Goal: Communication & Community: Share content

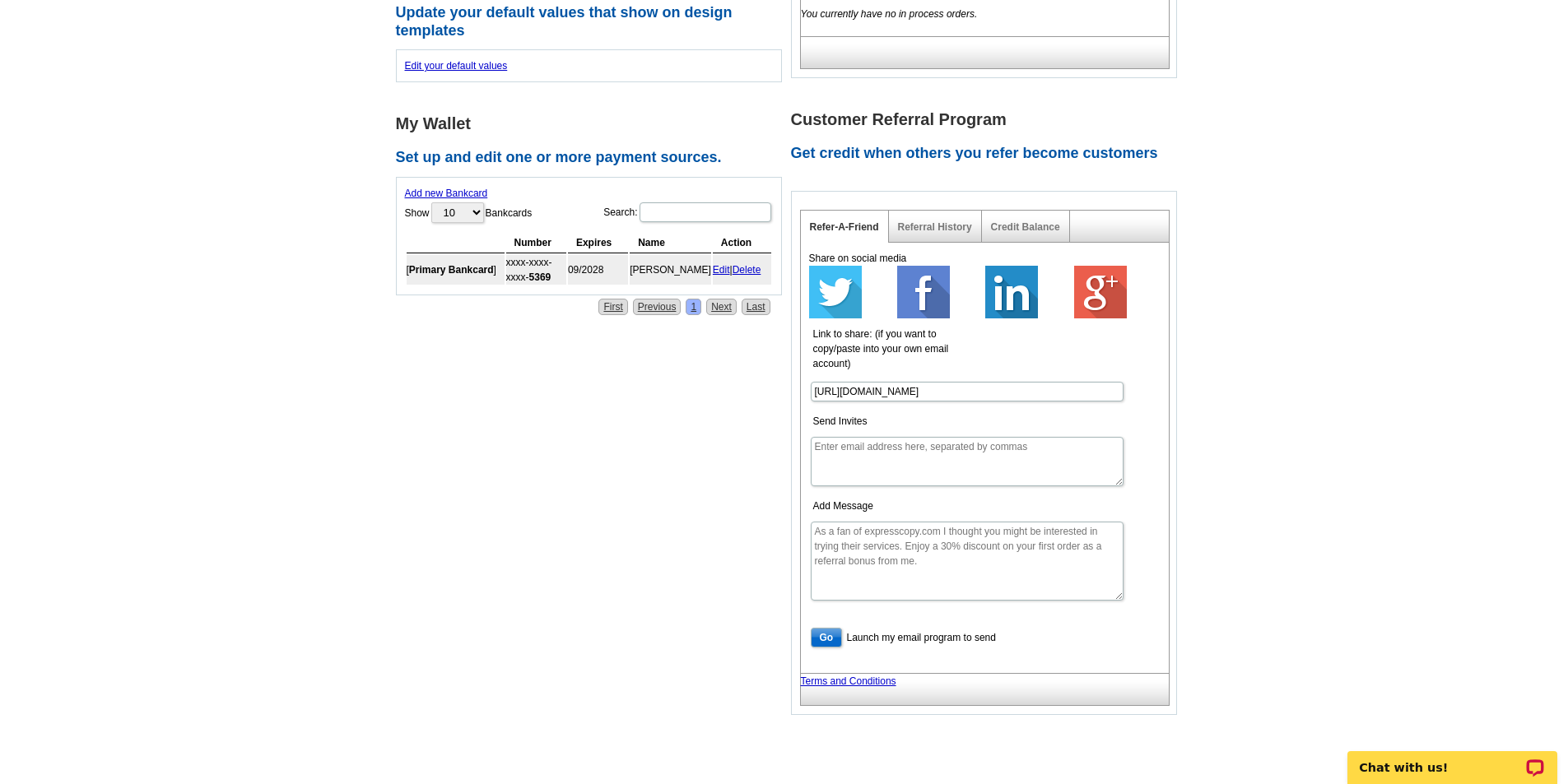
scroll to position [659, 0]
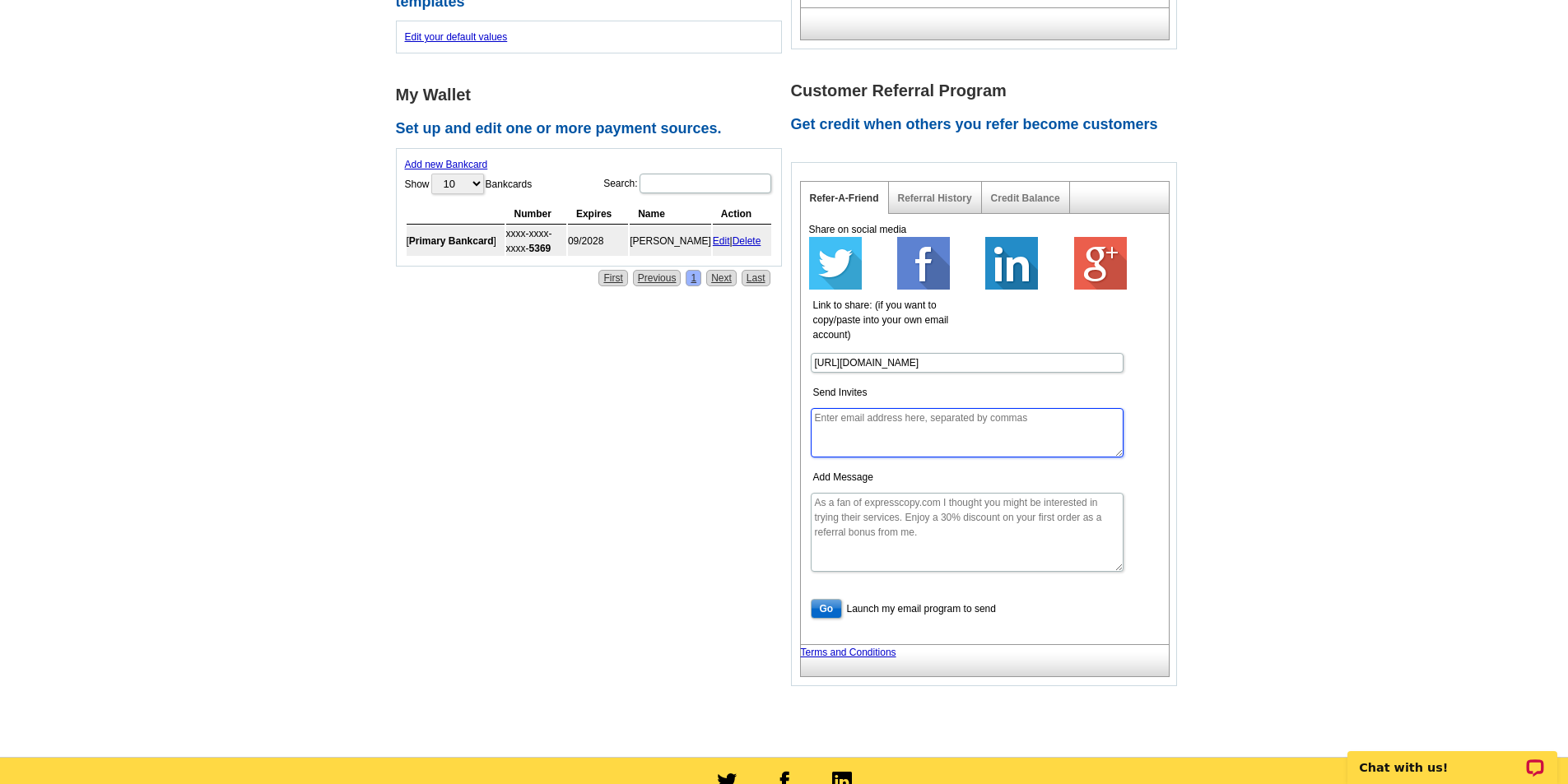
click at [873, 443] on textarea "Send Invites" at bounding box center [967, 433] width 313 height 50
paste textarea "[PERSON_NAME][EMAIL_ADDRESS][DOMAIN_NAME]"
type textarea "[PERSON_NAME][EMAIL_ADDRESS][DOMAIN_NAME]"
click at [820, 610] on input "Go" at bounding box center [827, 609] width 32 height 20
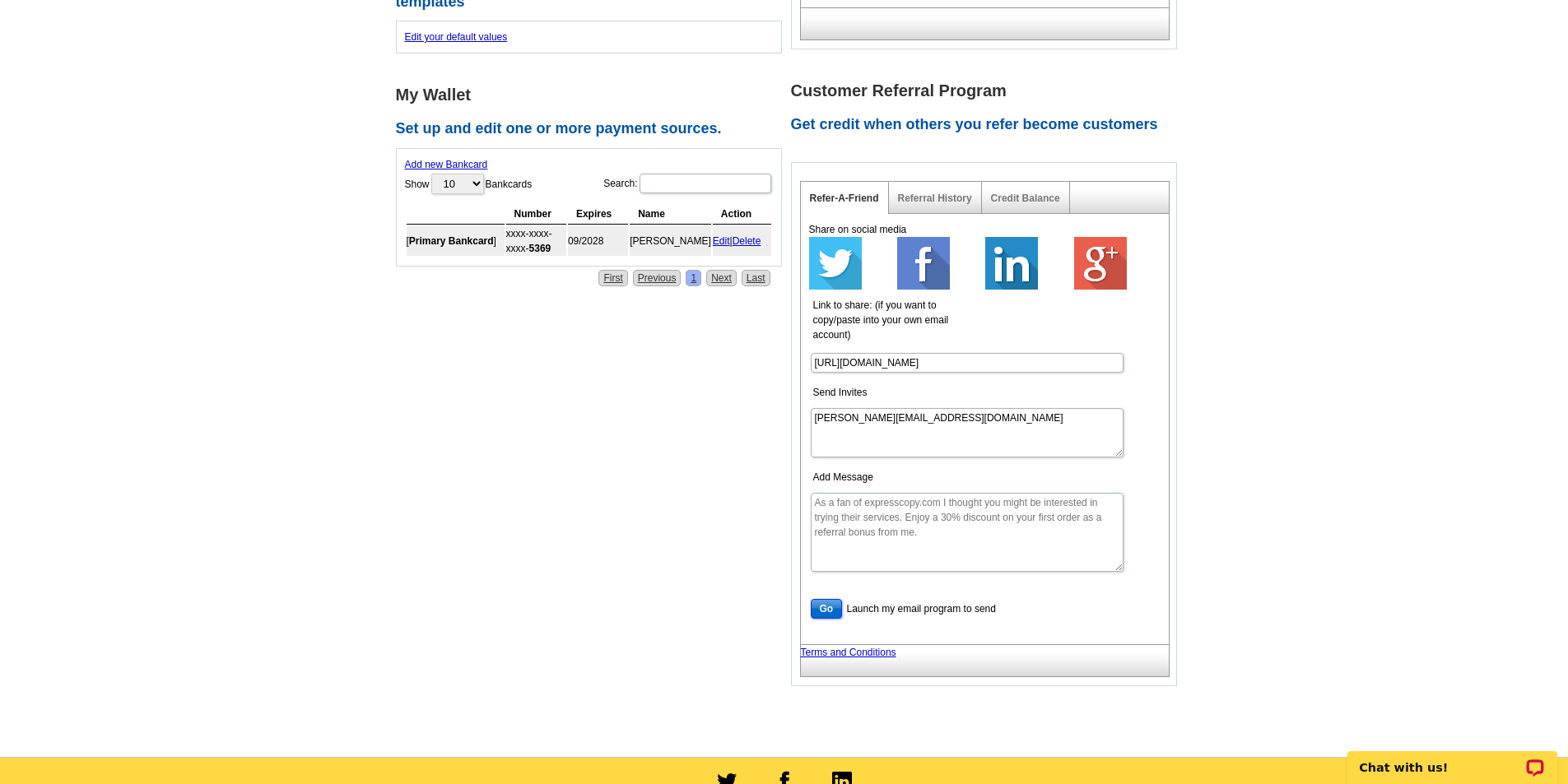
type textarea "As a fan of [DOMAIN_NAME] I thought you might be interested in trying their ser…"
click at [825, 607] on input "Go" at bounding box center [827, 609] width 32 height 20
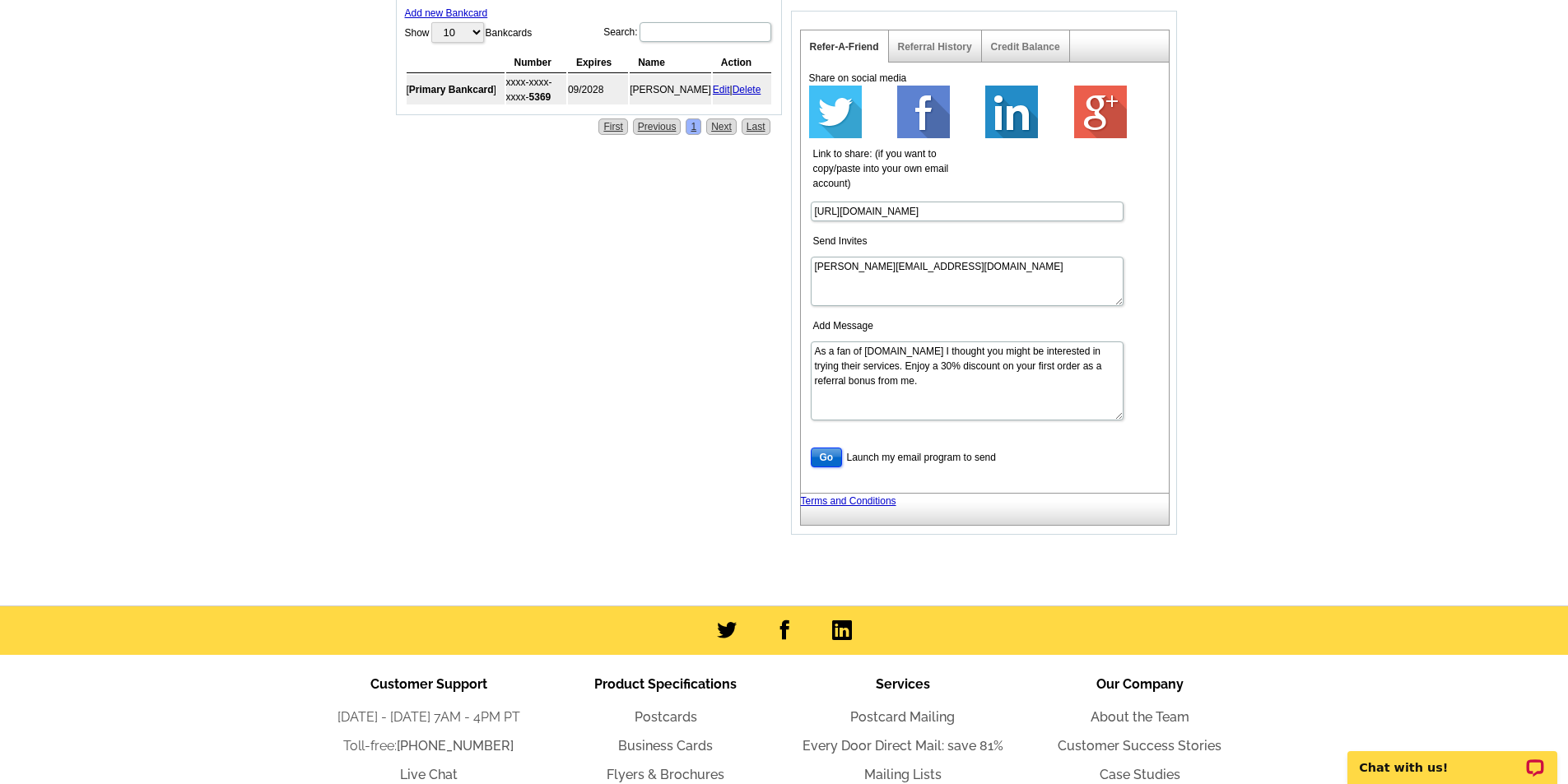
scroll to position [823, 0]
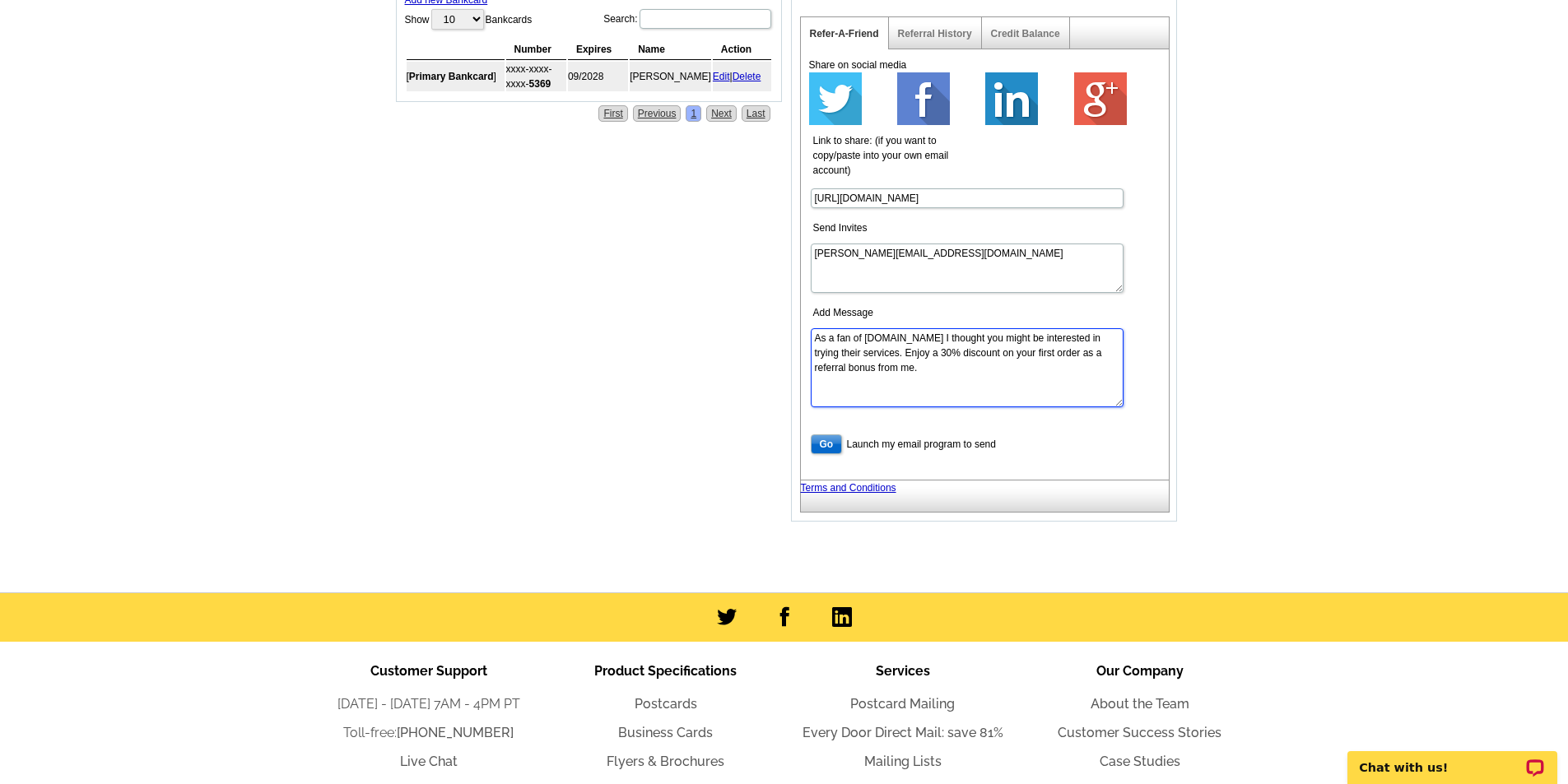
click at [931, 379] on textarea "As a fan of [DOMAIN_NAME] I thought you might be interested in trying their ser…" at bounding box center [967, 368] width 313 height 79
click at [912, 265] on textarea "[PERSON_NAME][EMAIL_ADDRESS][DOMAIN_NAME]" at bounding box center [967, 268] width 313 height 50
click at [825, 443] on input "Go" at bounding box center [827, 444] width 32 height 20
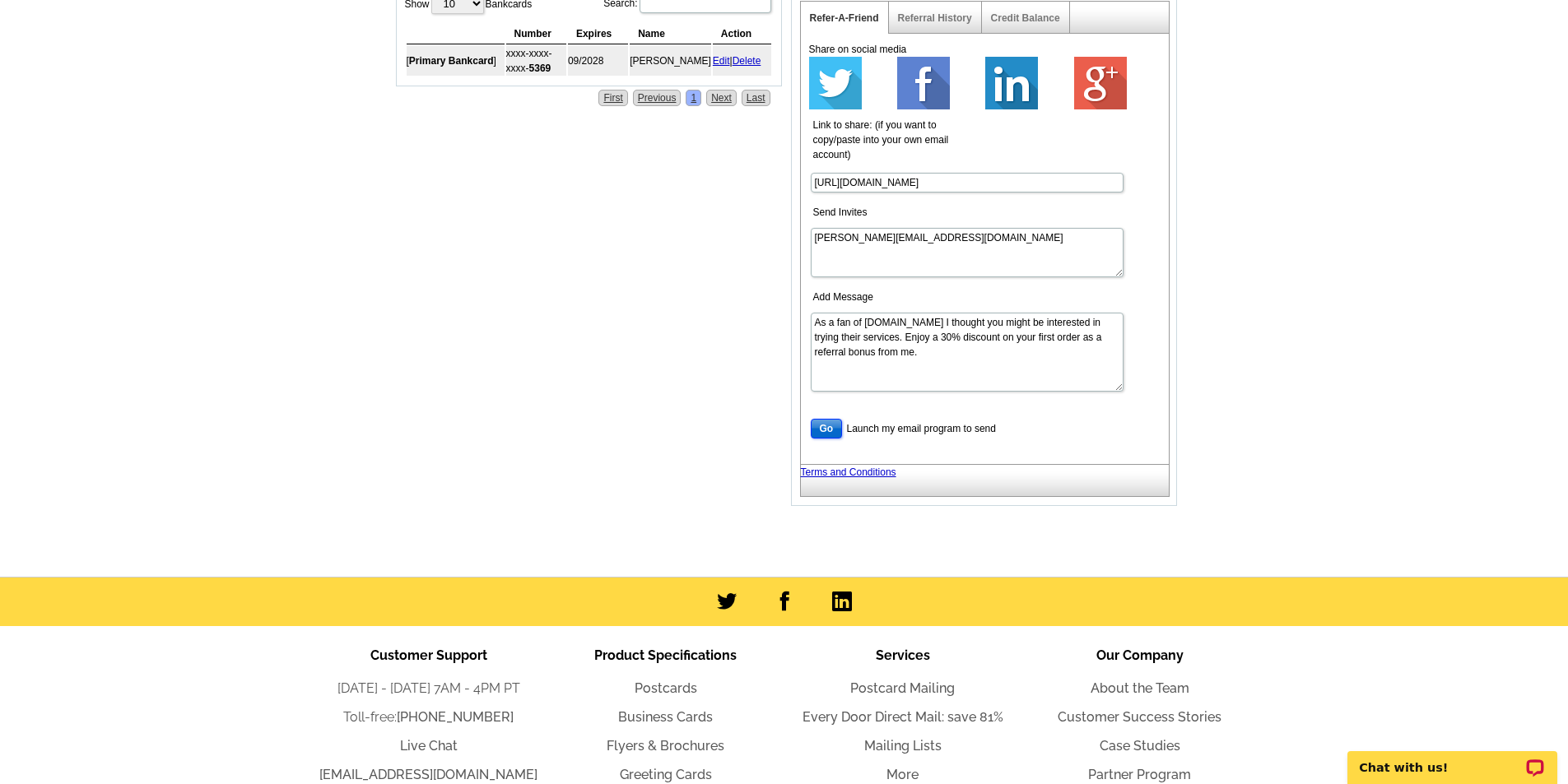
scroll to position [820, 0]
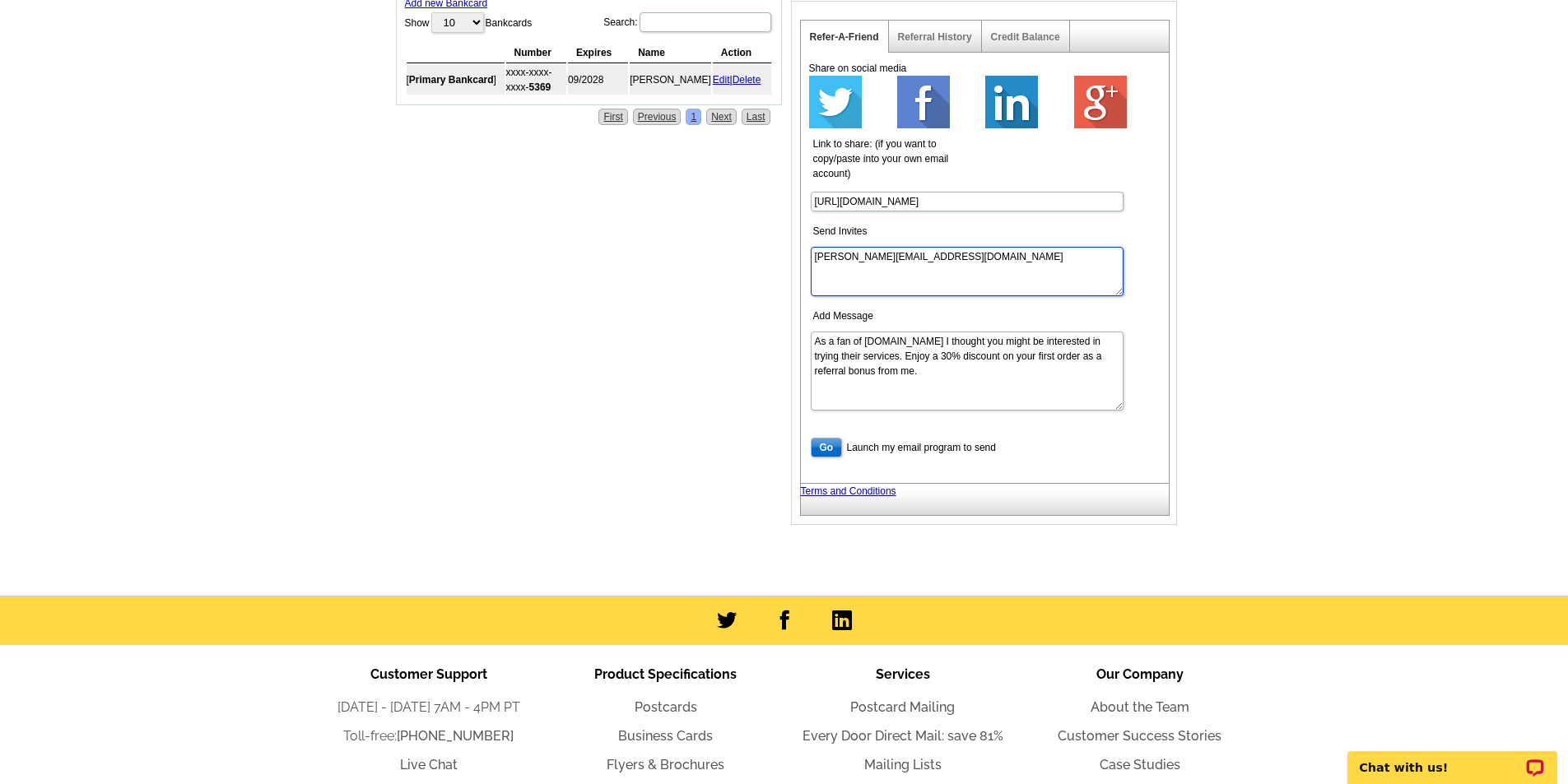
click at [927, 265] on textarea "[PERSON_NAME][EMAIL_ADDRESS][DOMAIN_NAME]" at bounding box center [967, 271] width 313 height 50
click at [829, 454] on input "Go" at bounding box center [827, 448] width 32 height 20
click at [964, 204] on input "[URL][DOMAIN_NAME]" at bounding box center [967, 202] width 313 height 20
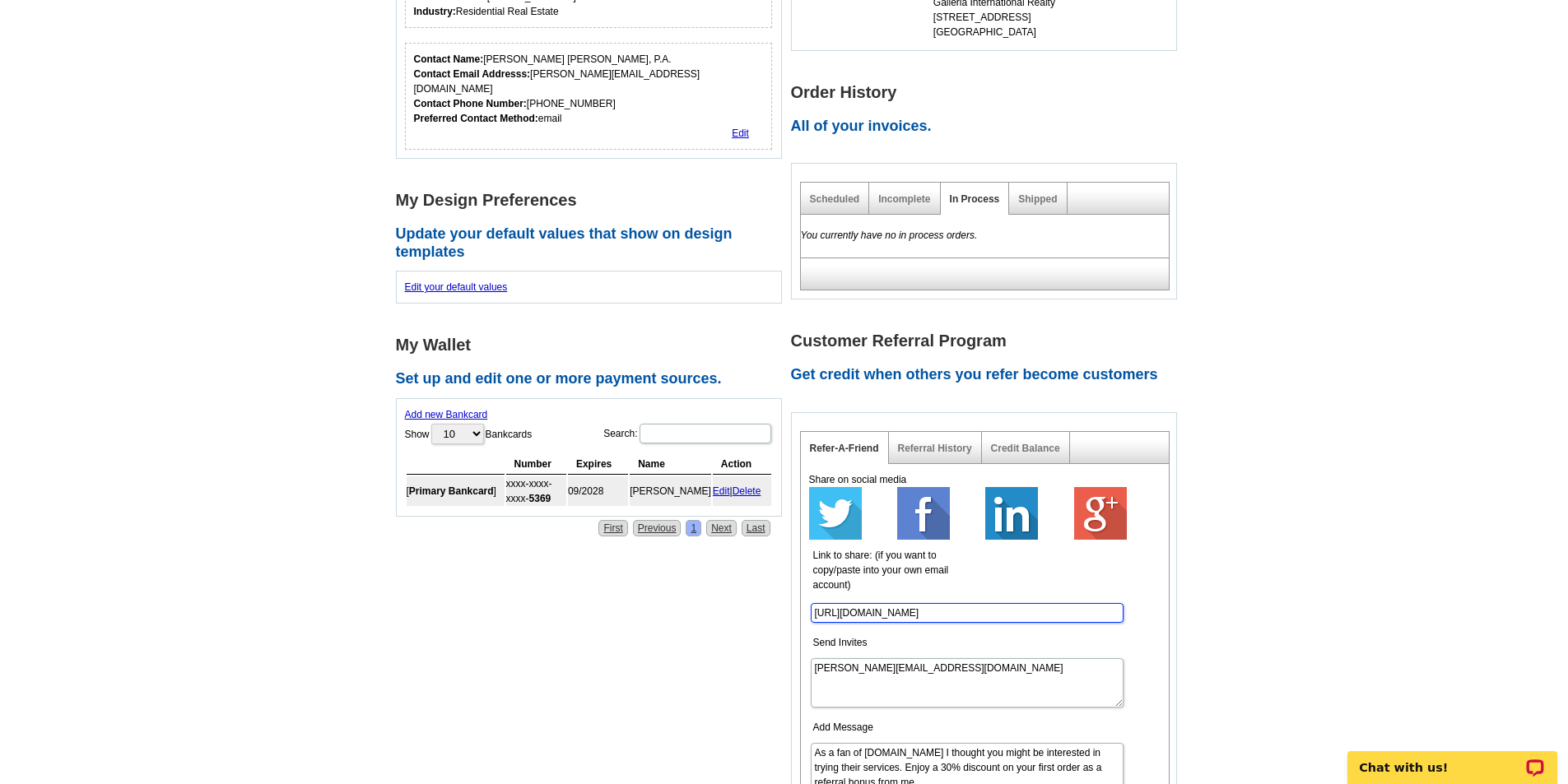
scroll to position [0, 0]
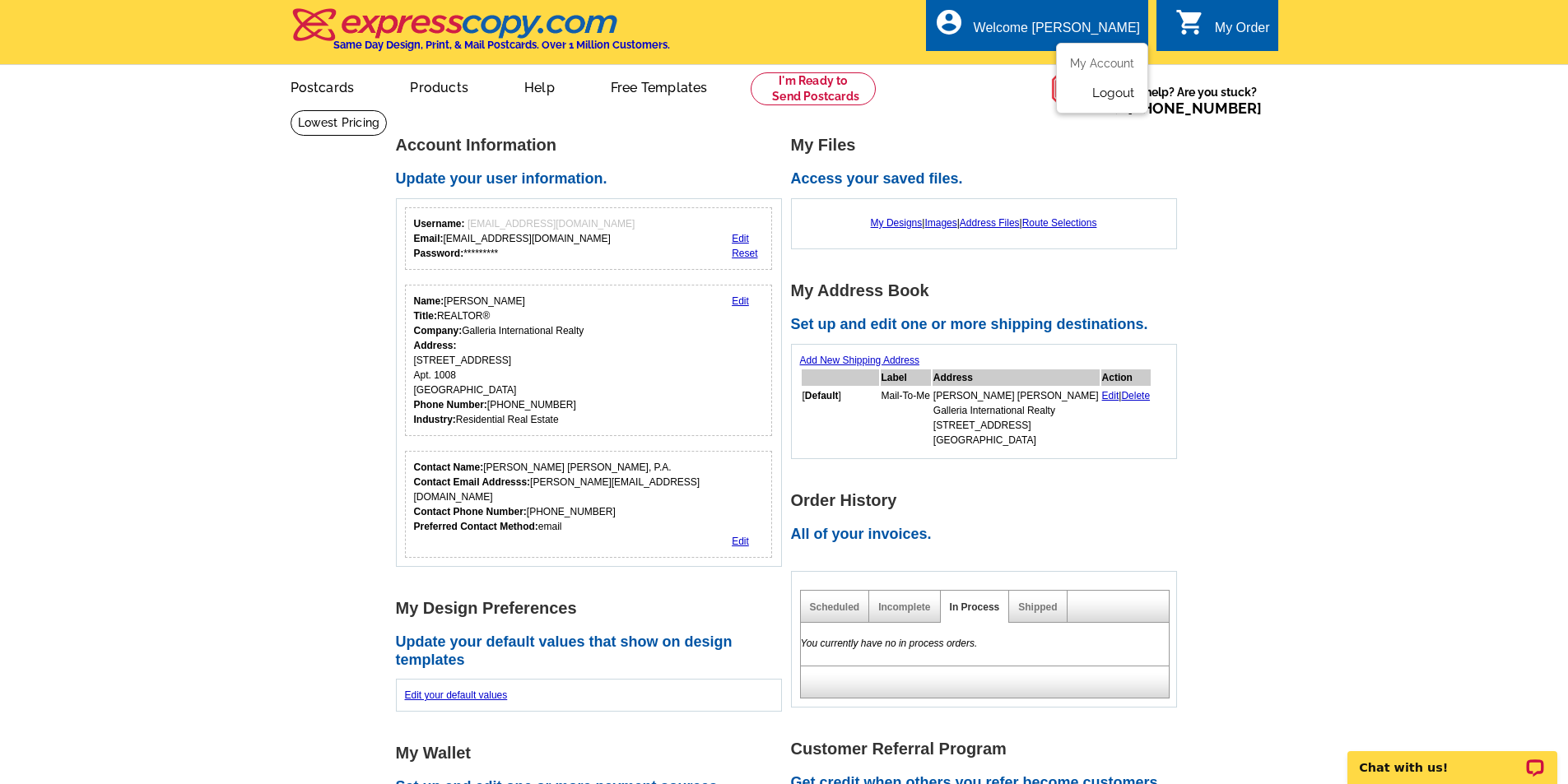
click at [1117, 91] on link "Logout" at bounding box center [1113, 92] width 42 height 15
